Goal: Task Accomplishment & Management: Complete application form

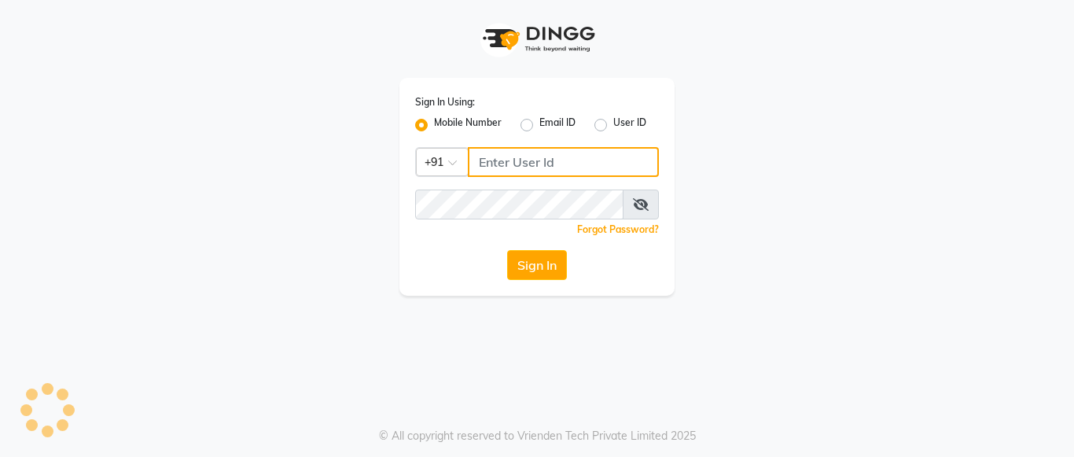
click at [516, 163] on input "Username" at bounding box center [563, 162] width 191 height 30
type input "8660779577"
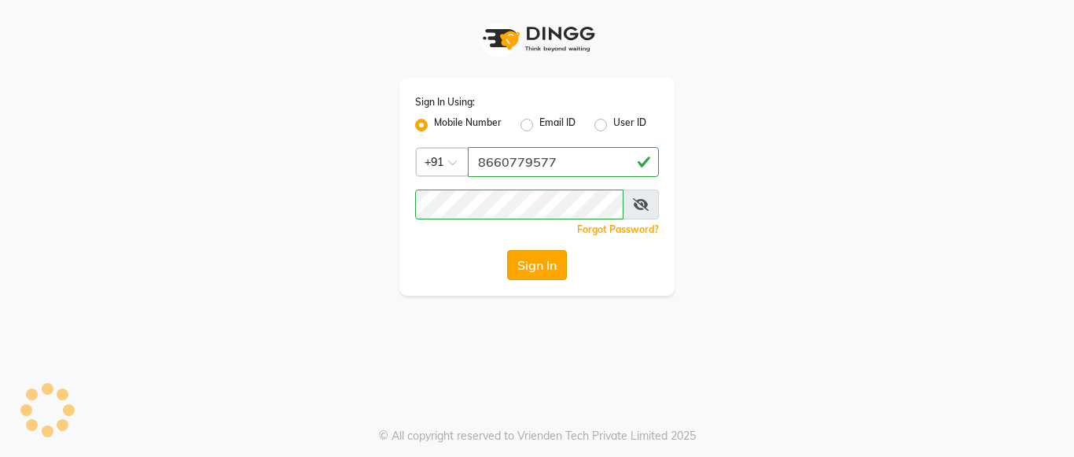
click at [546, 256] on button "Sign In" at bounding box center [537, 265] width 60 height 30
click at [551, 271] on button "Sign In" at bounding box center [537, 265] width 60 height 30
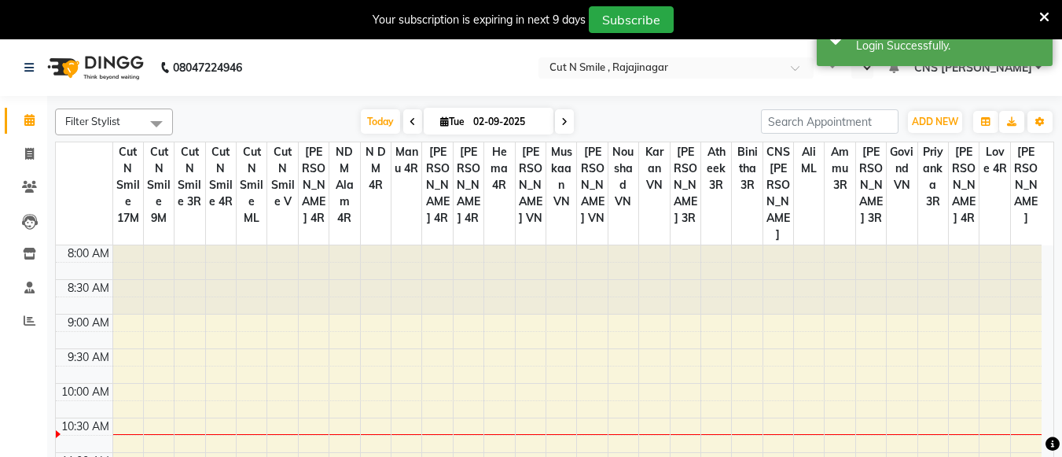
select select "en"
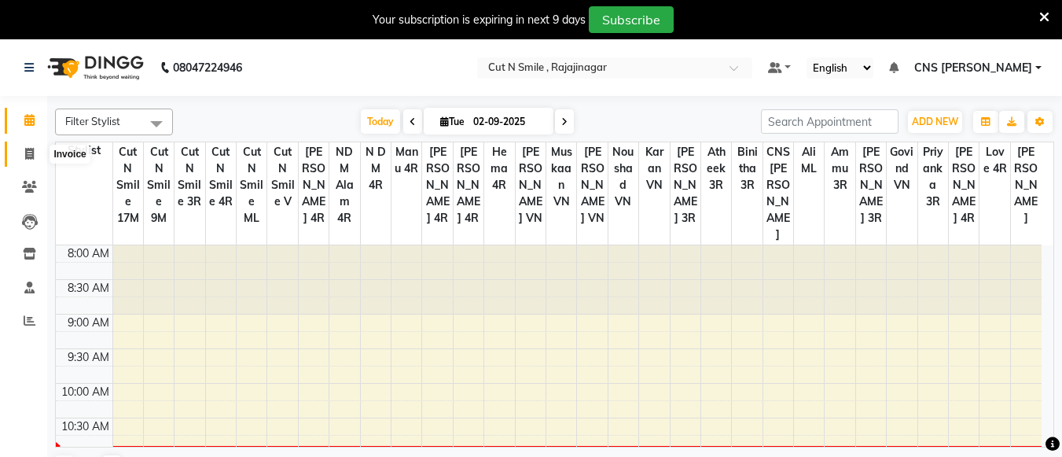
click at [32, 154] on icon at bounding box center [29, 154] width 9 height 12
select select "service"
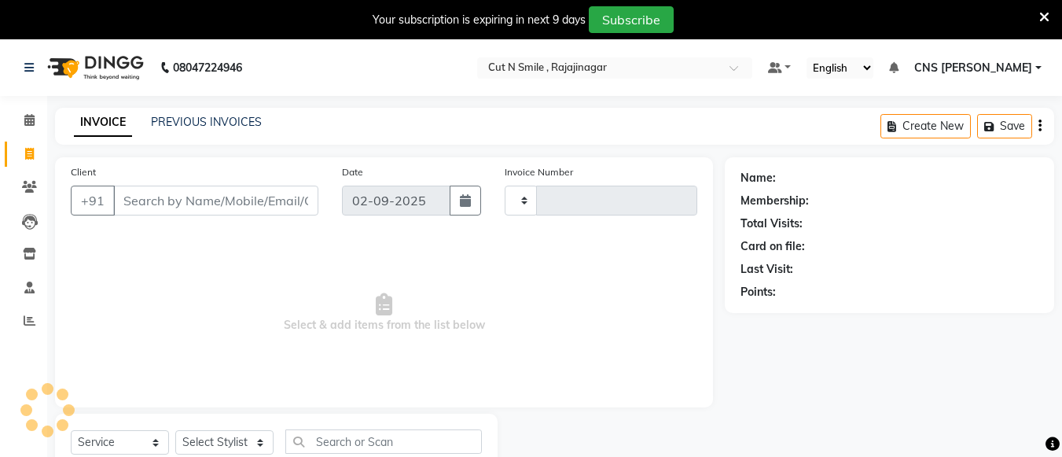
scroll to position [55, 0]
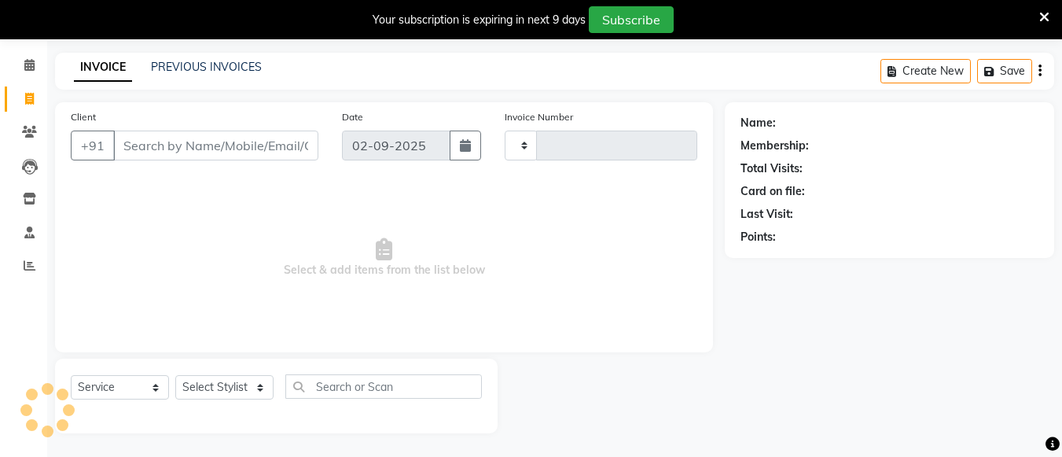
type input "124"
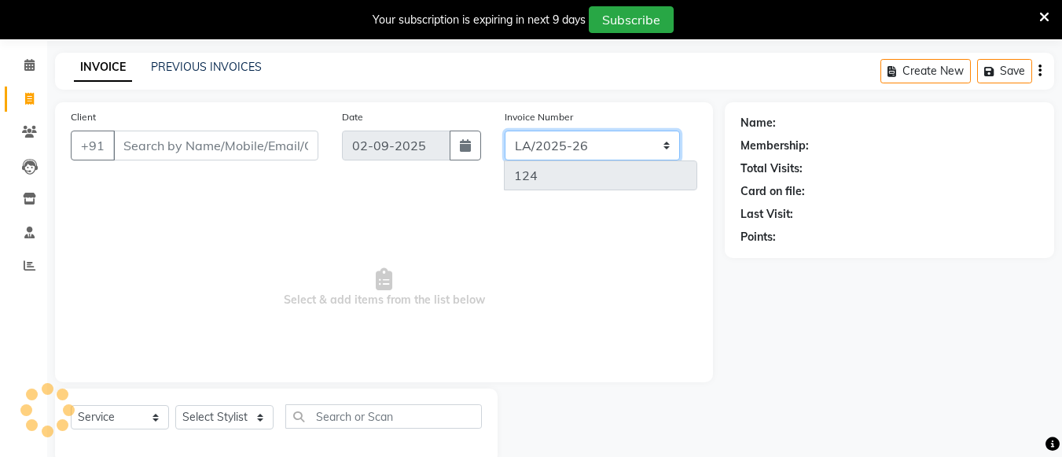
click at [590, 141] on select "[PERSON_NAME]/25-26 LA/2025-26 SH/25 CH/25 SA/25" at bounding box center [592, 145] width 175 height 30
select select "8154"
click at [505, 130] on select "[PERSON_NAME]/25-26 LA/2025-26 SH/25 CH/25 SA/25" at bounding box center [592, 145] width 175 height 30
type input "581"
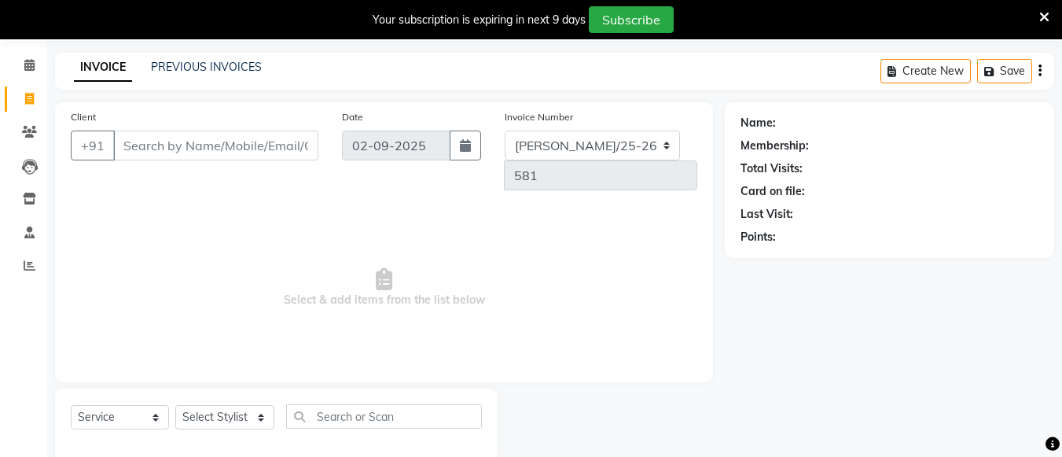
click at [1041, 17] on icon at bounding box center [1044, 17] width 10 height 14
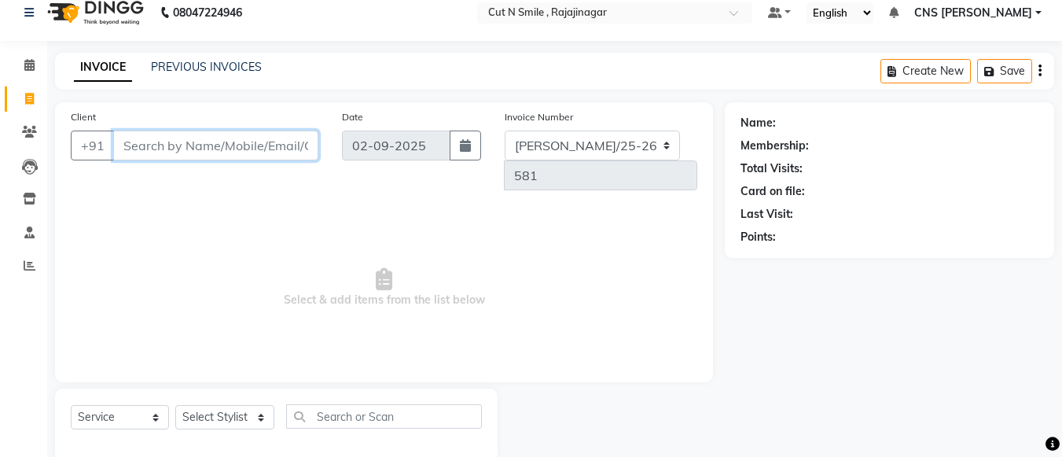
click at [146, 141] on input "Client" at bounding box center [215, 145] width 205 height 30
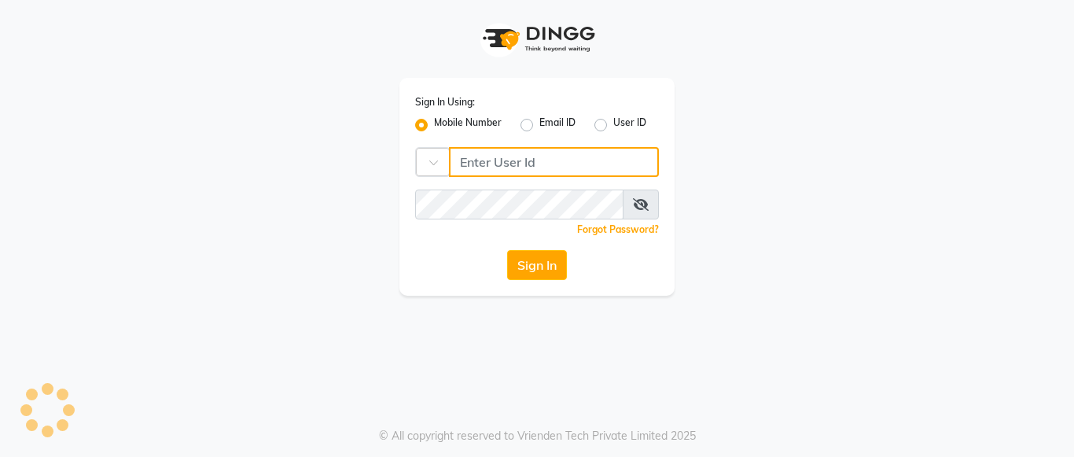
click at [518, 174] on input "Username" at bounding box center [554, 162] width 210 height 30
type input "8660779577"
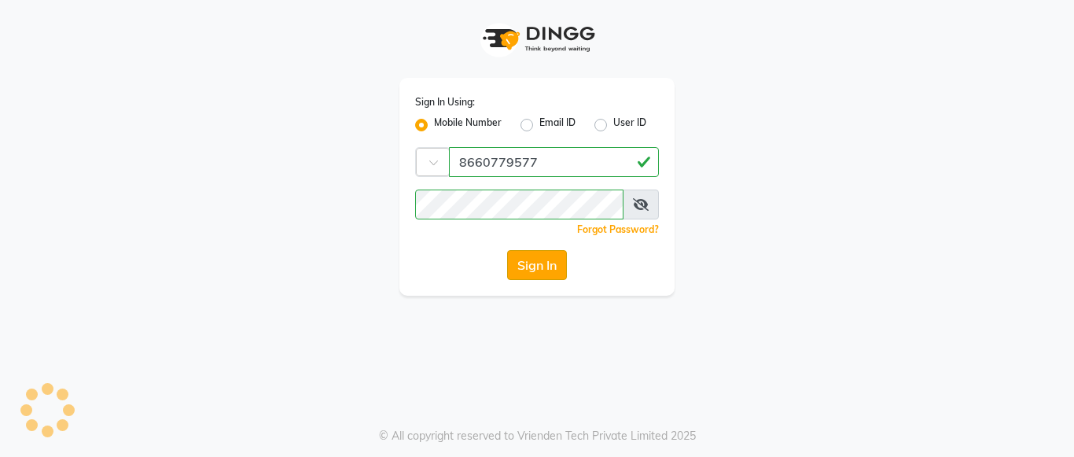
click at [513, 266] on button "Sign In" at bounding box center [537, 265] width 60 height 30
click at [552, 275] on button "Sign In" at bounding box center [537, 265] width 60 height 30
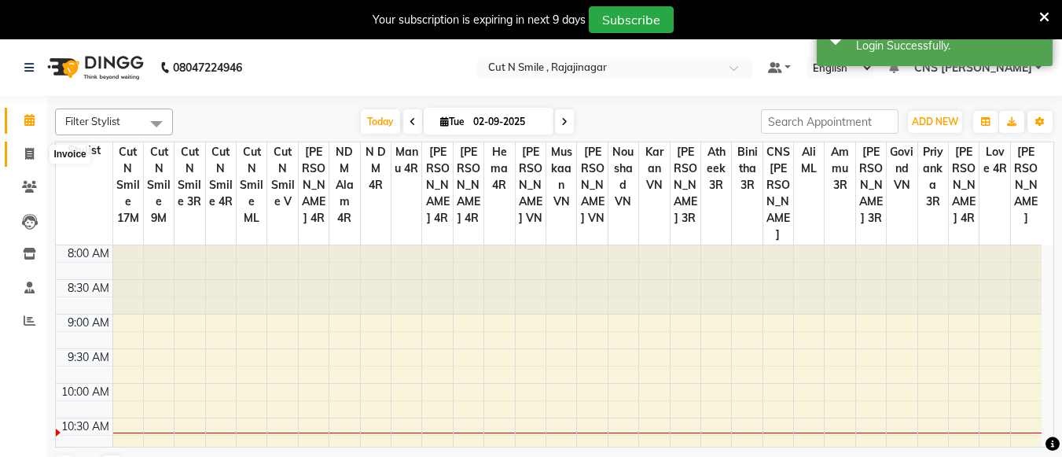
click at [39, 153] on span at bounding box center [30, 154] width 28 height 18
select select "service"
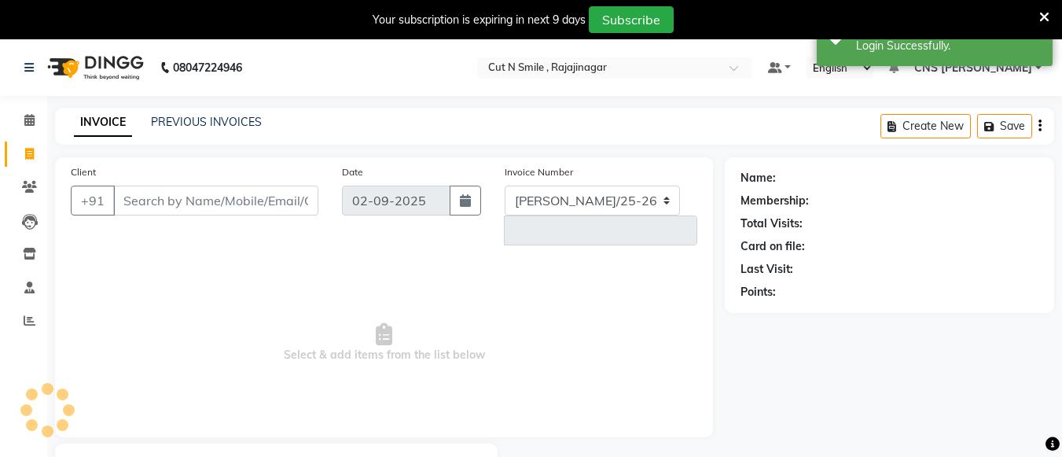
select select "7187"
type input "124"
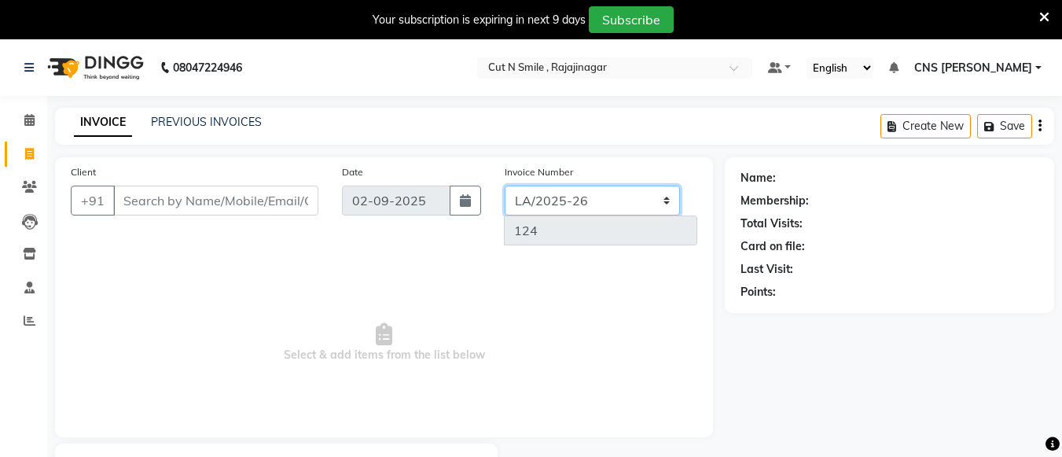
click at [565, 185] on select "[PERSON_NAME]/25-26 LA/2025-26 SH/25 CH/25 SA/25" at bounding box center [592, 200] width 175 height 30
select select "8154"
click at [505, 185] on select "[PERSON_NAME]/25-26 LA/2025-26 SH/25 CH/25 SA/25" at bounding box center [592, 200] width 175 height 30
type input "581"
click at [1044, 15] on icon at bounding box center [1044, 17] width 10 height 14
